Goal: Transaction & Acquisition: Purchase product/service

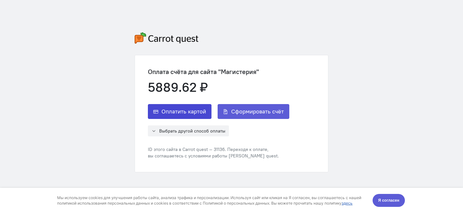
click at [179, 113] on span "Оплатить картой" at bounding box center [183, 112] width 45 height 8
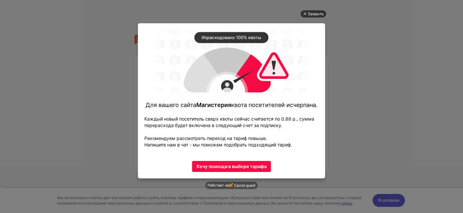
click at [309, 13] on div "Закрыть" at bounding box center [316, 13] width 16 height 7
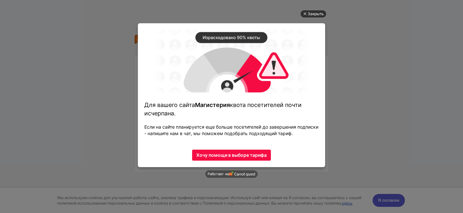
click at [311, 12] on div "Закрыть" at bounding box center [316, 13] width 16 height 7
